Goal: Check status: Check status

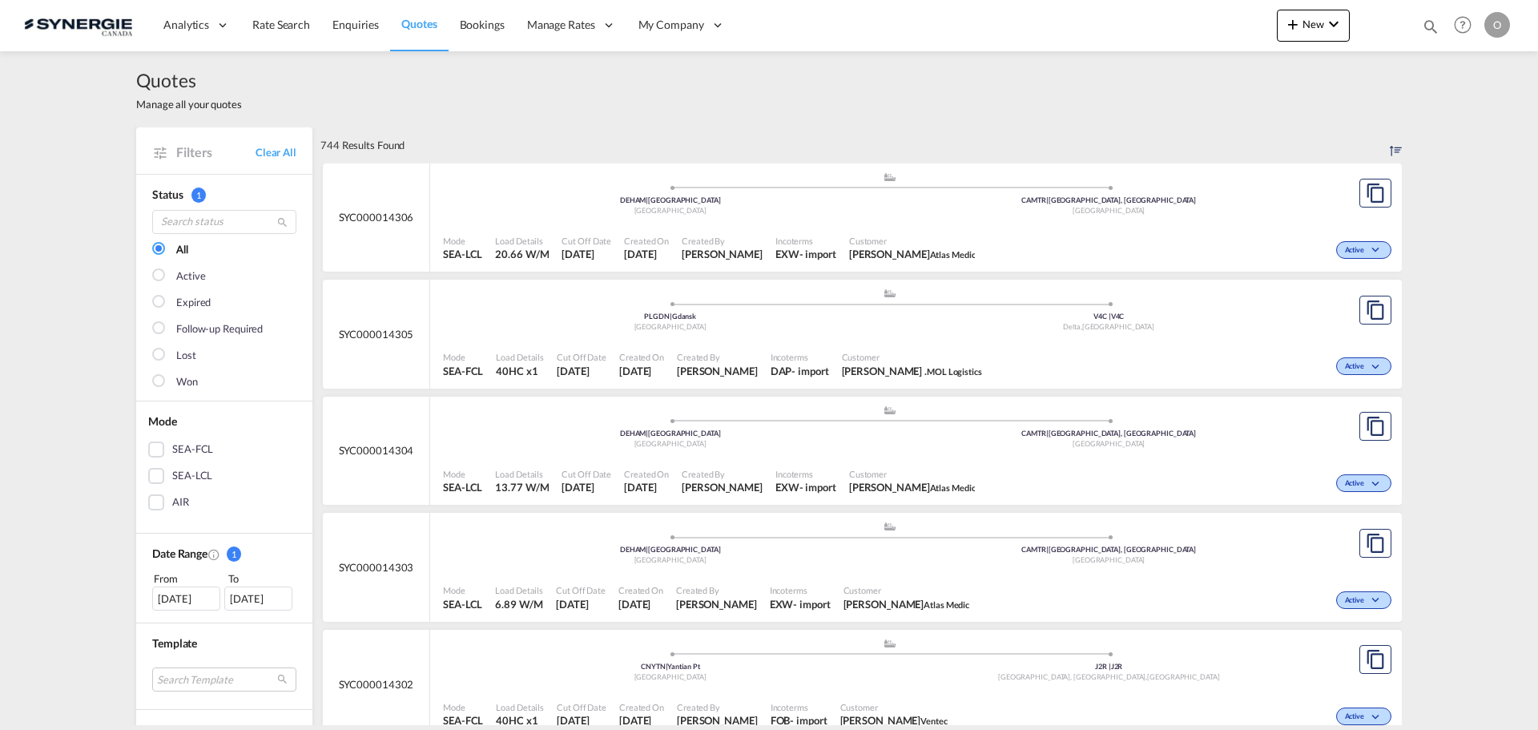
click at [1428, 26] on md-icon "icon-magnify" at bounding box center [1431, 27] width 18 height 18
click at [1204, 30] on select "Bookings Quotes Enquiries" at bounding box center [1175, 26] width 76 height 29
select select "Quotes"
click at [1137, 12] on select "Bookings Quotes Enquiries" at bounding box center [1175, 26] width 76 height 29
click at [1242, 31] on input at bounding box center [1309, 26] width 199 height 28
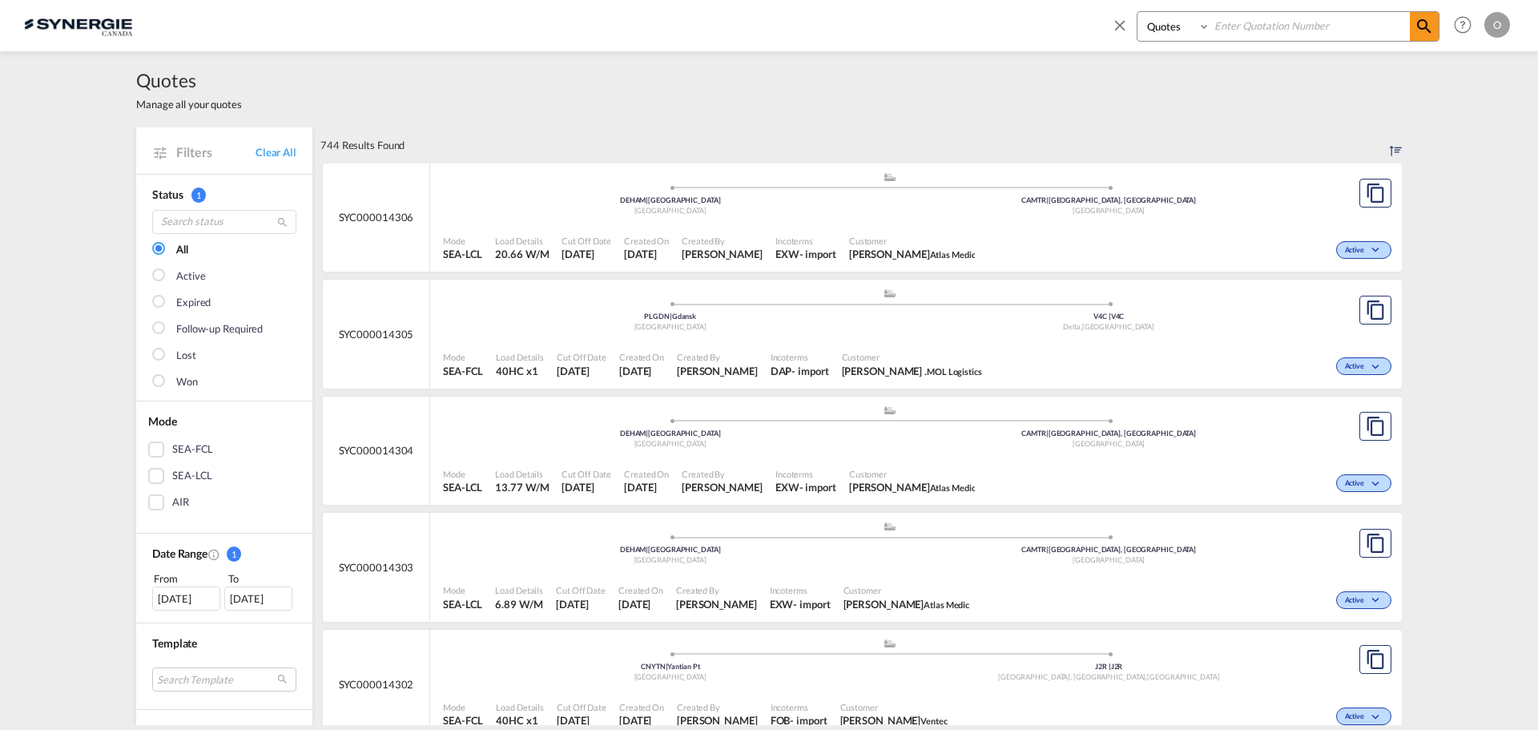
paste input "SYC000014216"
type input "SYC000014216"
click at [1427, 22] on md-icon "icon-magnify" at bounding box center [1423, 26] width 19 height 19
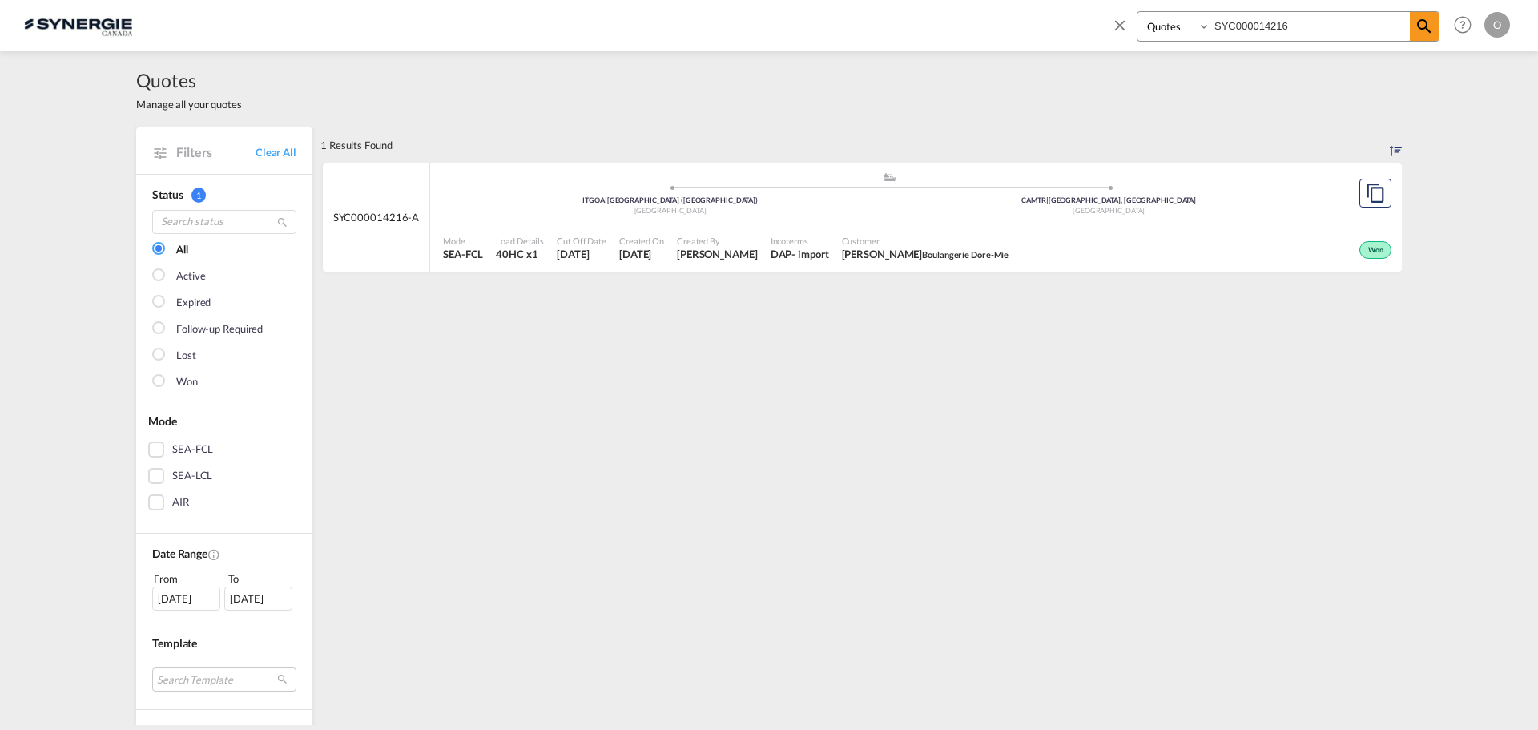
click at [1368, 250] on span "Won" at bounding box center [1377, 250] width 19 height 11
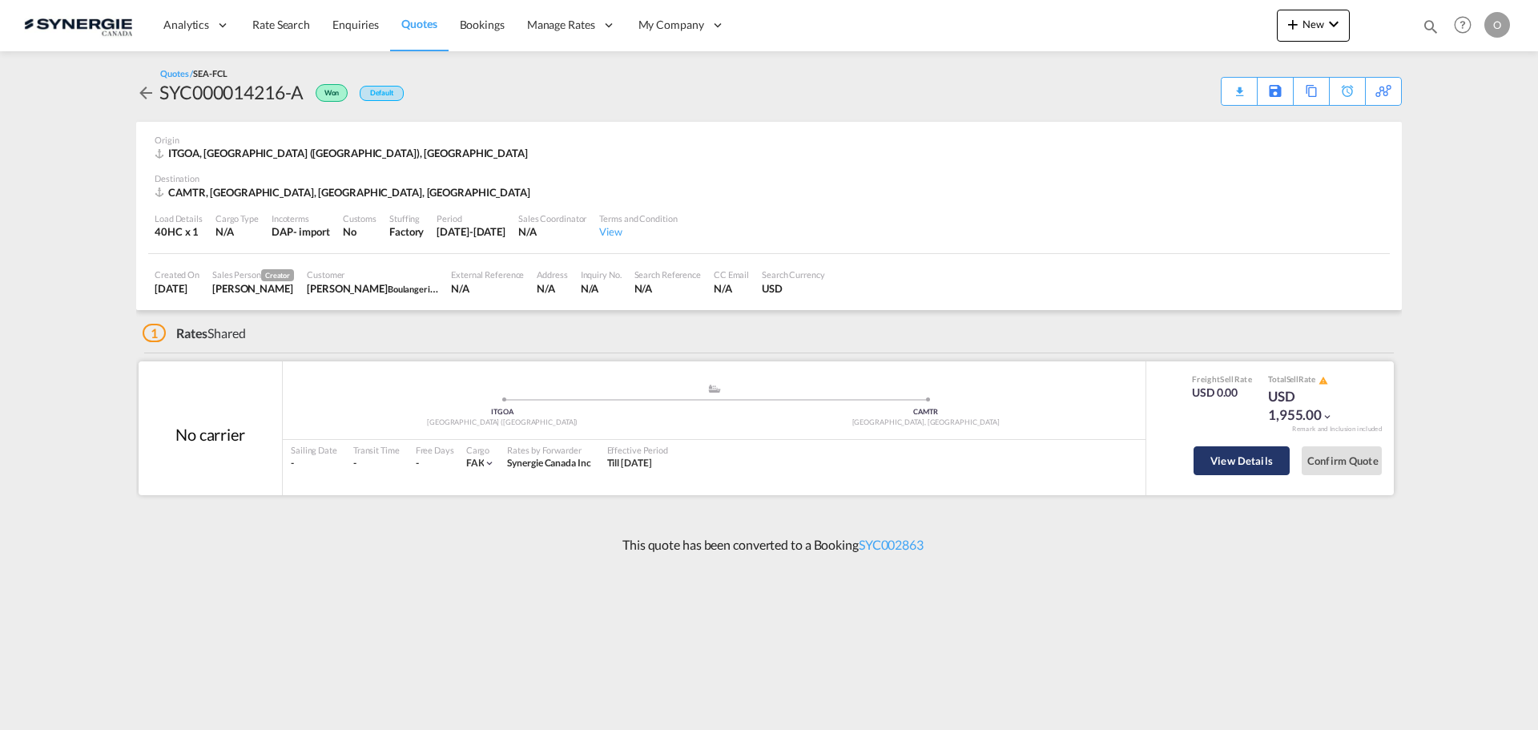
click at [1245, 468] on button "View Details" at bounding box center [1241, 460] width 96 height 29
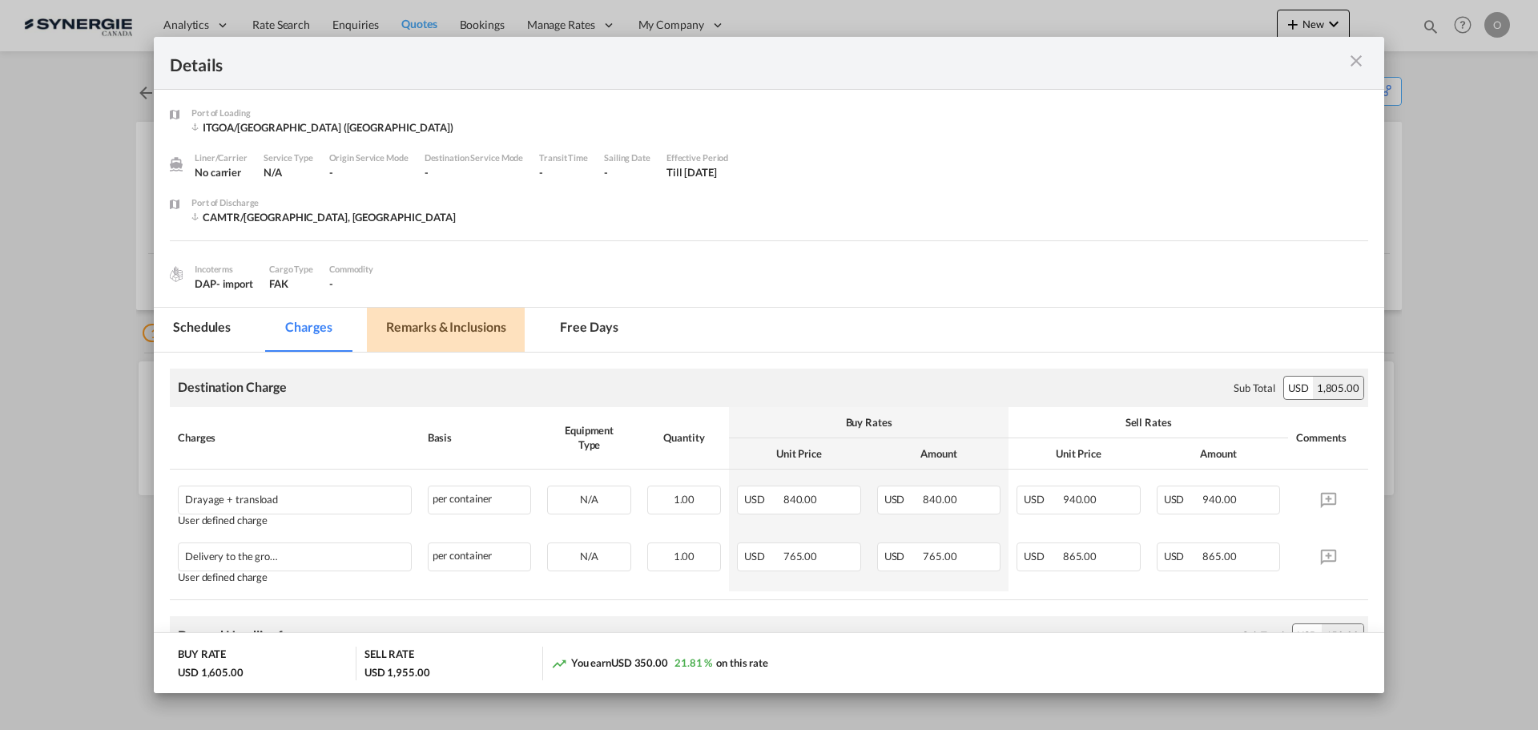
click at [477, 324] on md-tab-item "Remarks & Inclusions" at bounding box center [446, 330] width 158 height 44
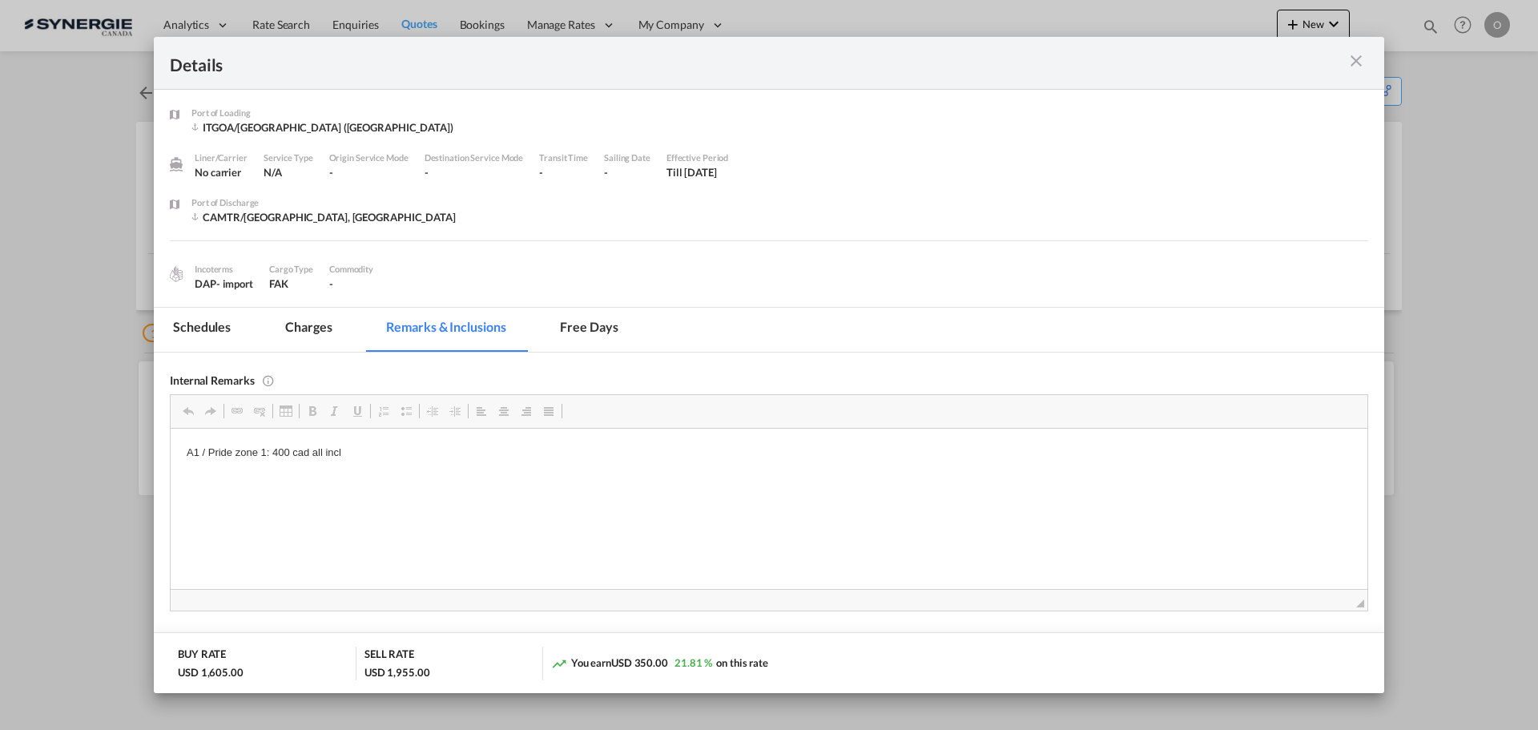
drag, startPoint x: 1358, startPoint y: 66, endPoint x: 1366, endPoint y: 62, distance: 8.6
click at [1358, 65] on md-icon "icon-close m-3 fg-AAA8AD cursor" at bounding box center [1355, 60] width 19 height 19
